Goal: Task Accomplishment & Management: Manage account settings

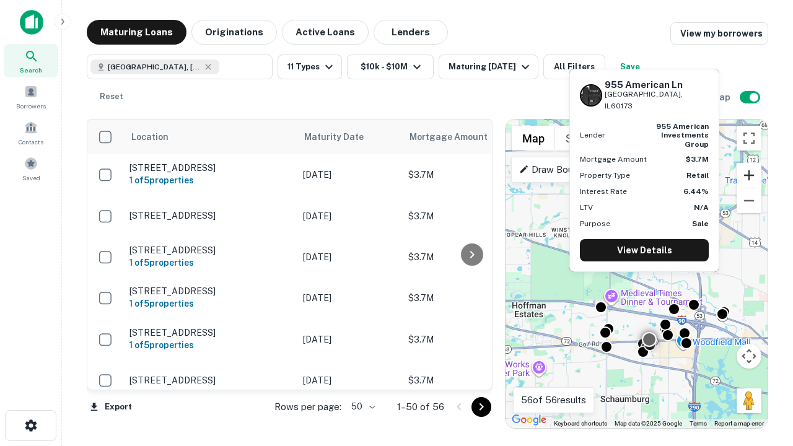
click at [749, 175] on button "Zoom in" at bounding box center [748, 175] width 25 height 25
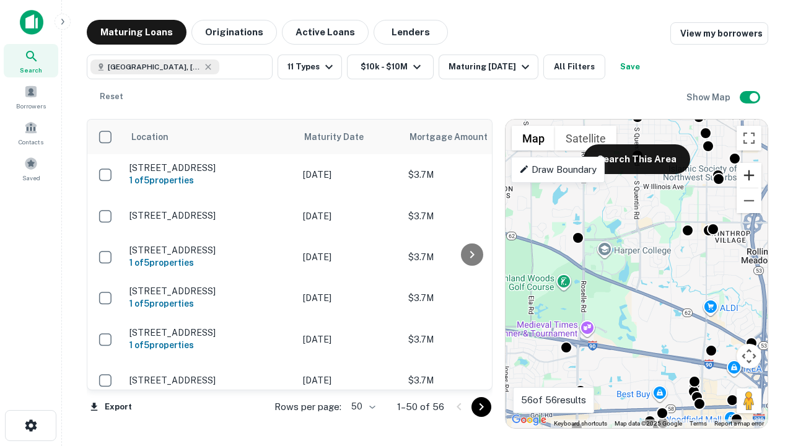
click at [749, 175] on button "Zoom in" at bounding box center [748, 175] width 25 height 25
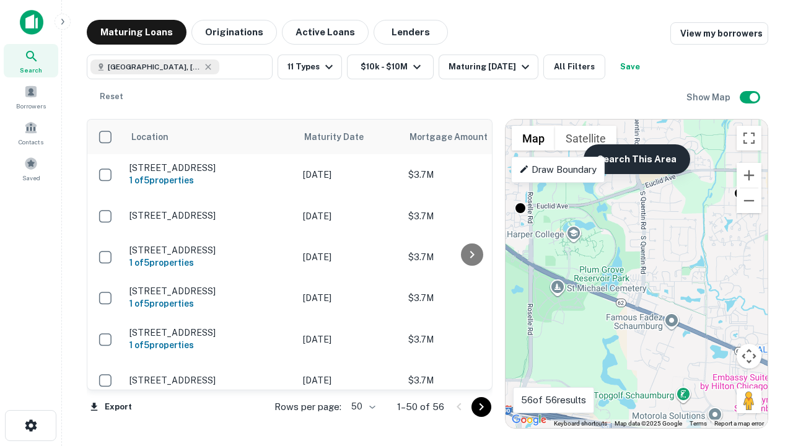
click at [636, 159] on button "Search This Area" at bounding box center [636, 159] width 107 height 30
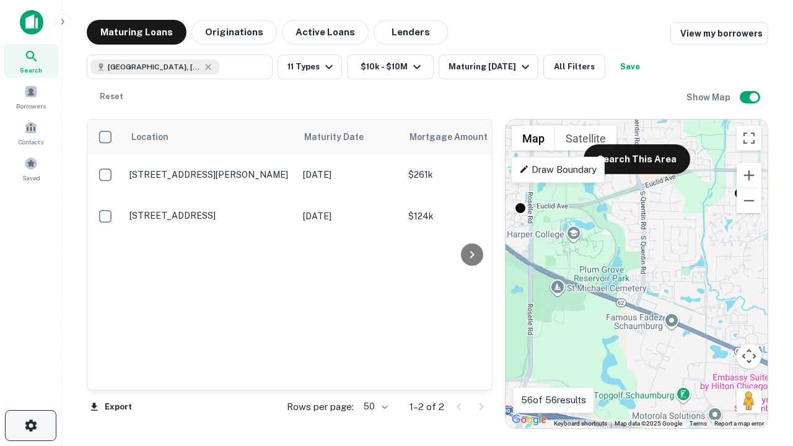
click at [30, 425] on icon "button" at bounding box center [31, 425] width 15 height 15
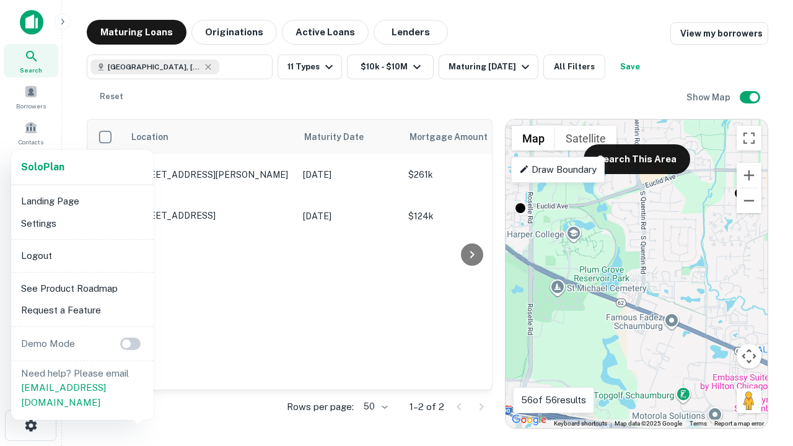
click at [82, 255] on li "Logout" at bounding box center [82, 256] width 133 height 22
